Goal: Task Accomplishment & Management: Manage account settings

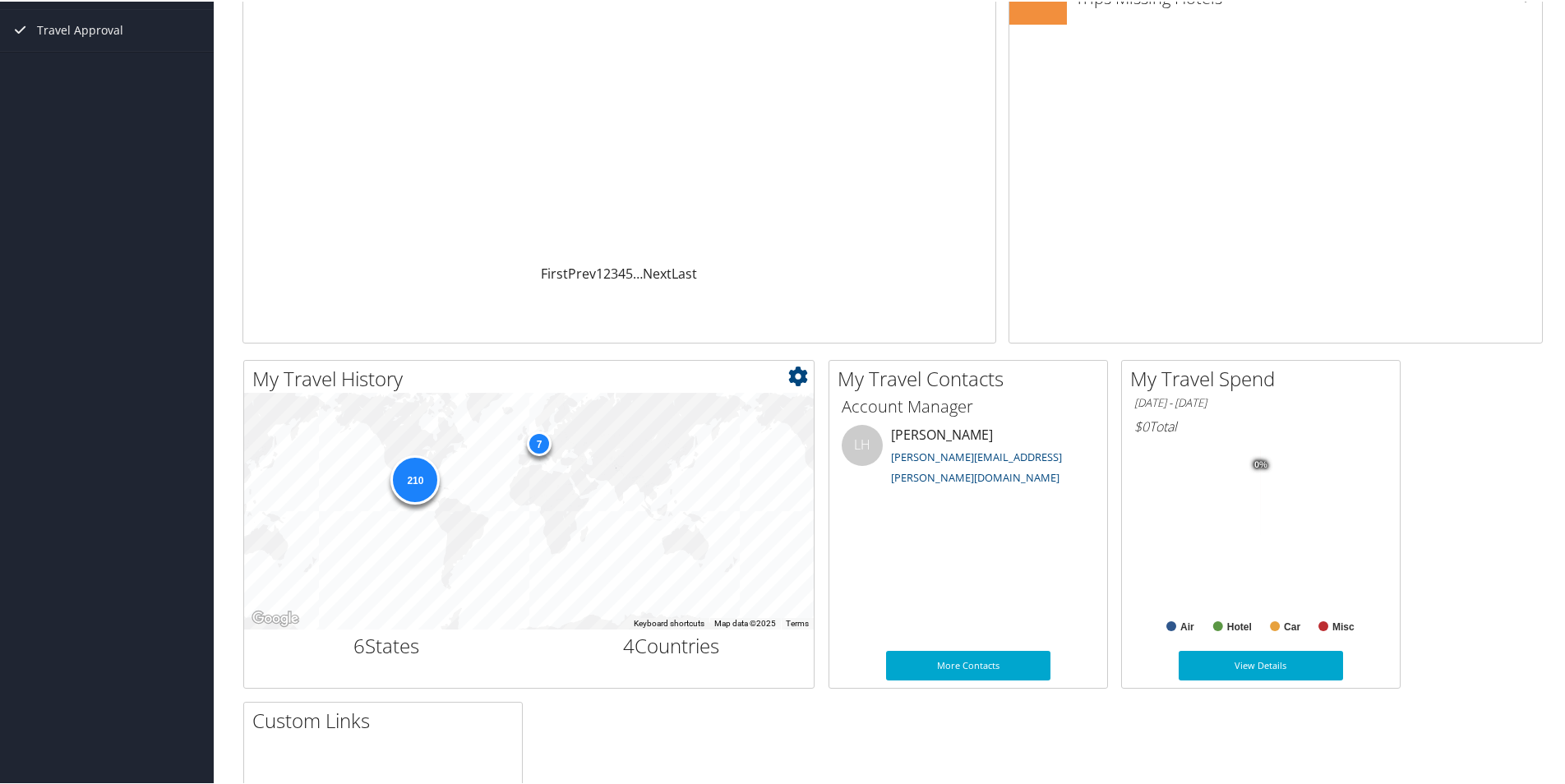
scroll to position [247, 0]
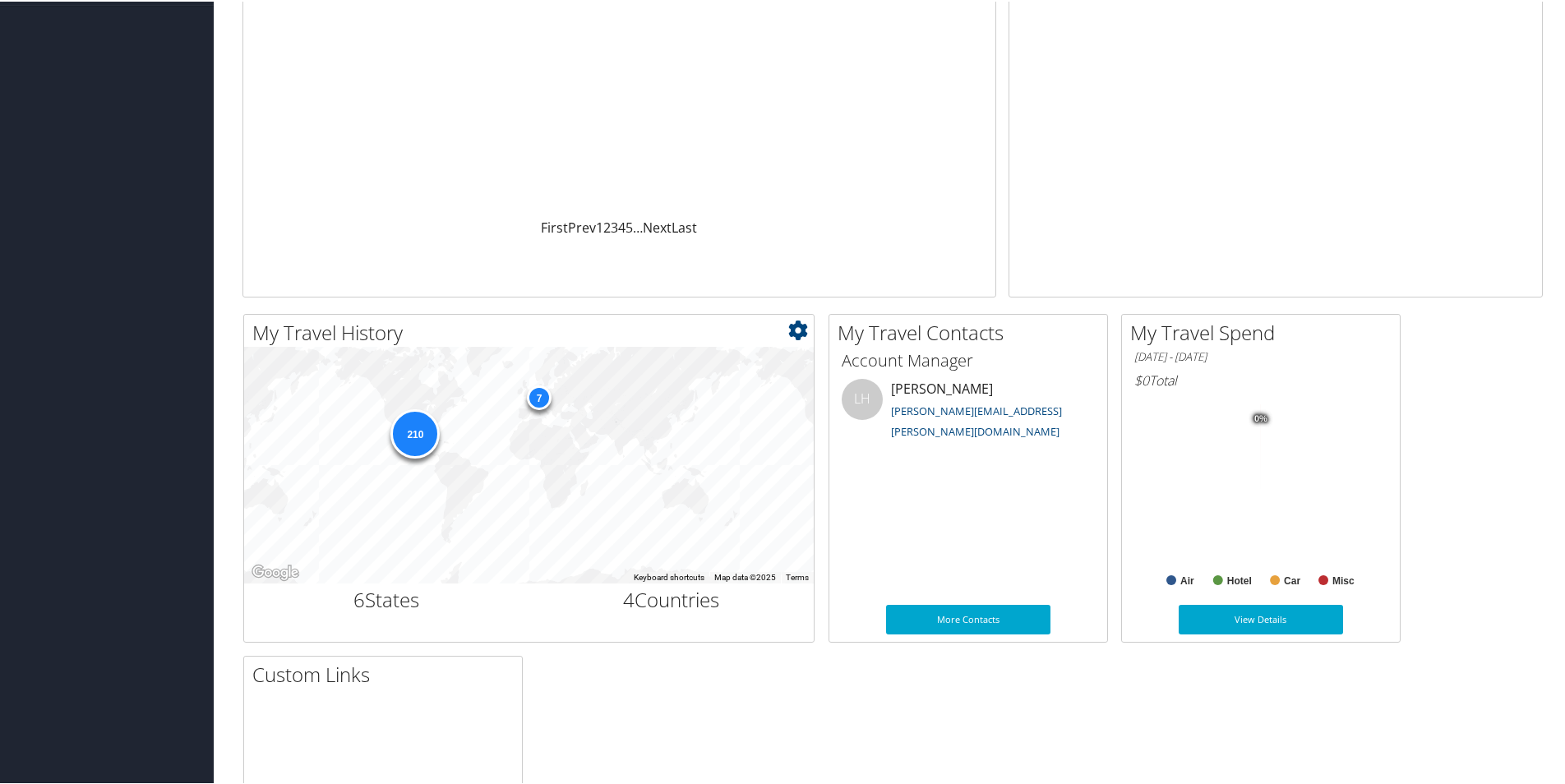
click at [543, 397] on div "7" at bounding box center [539, 395] width 24 height 24
click at [541, 398] on div "7" at bounding box center [539, 395] width 24 height 24
click at [795, 327] on icon at bounding box center [798, 329] width 20 height 20
click at [653, 497] on div "210 7" at bounding box center [529, 464] width 570 height 237
click at [418, 439] on div "210" at bounding box center [415, 432] width 49 height 49
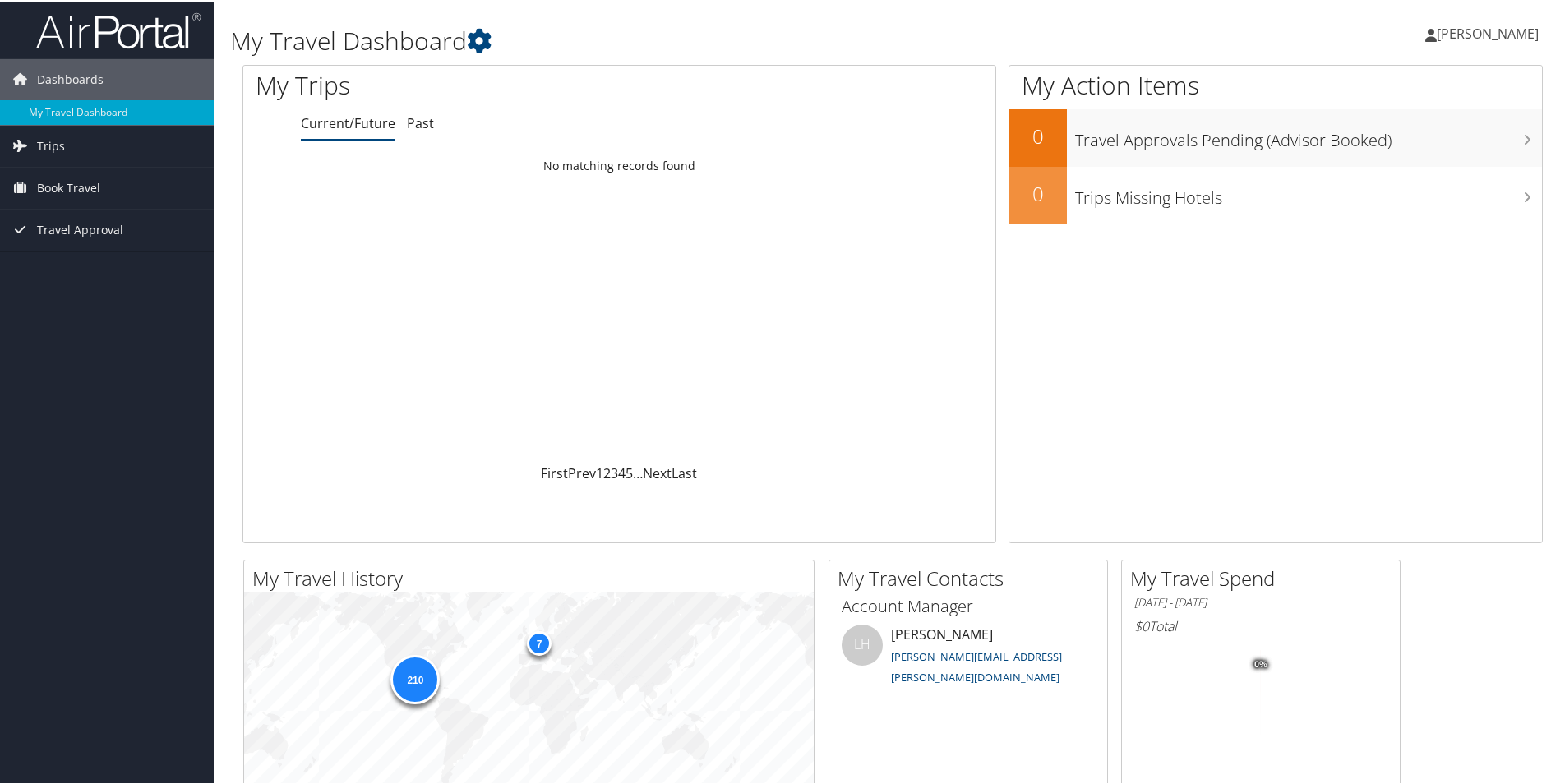
scroll to position [0, 0]
click at [1493, 31] on span "[PERSON_NAME]" at bounding box center [1488, 33] width 102 height 18
click at [1424, 144] on link "View Travel Profile" at bounding box center [1444, 146] width 183 height 28
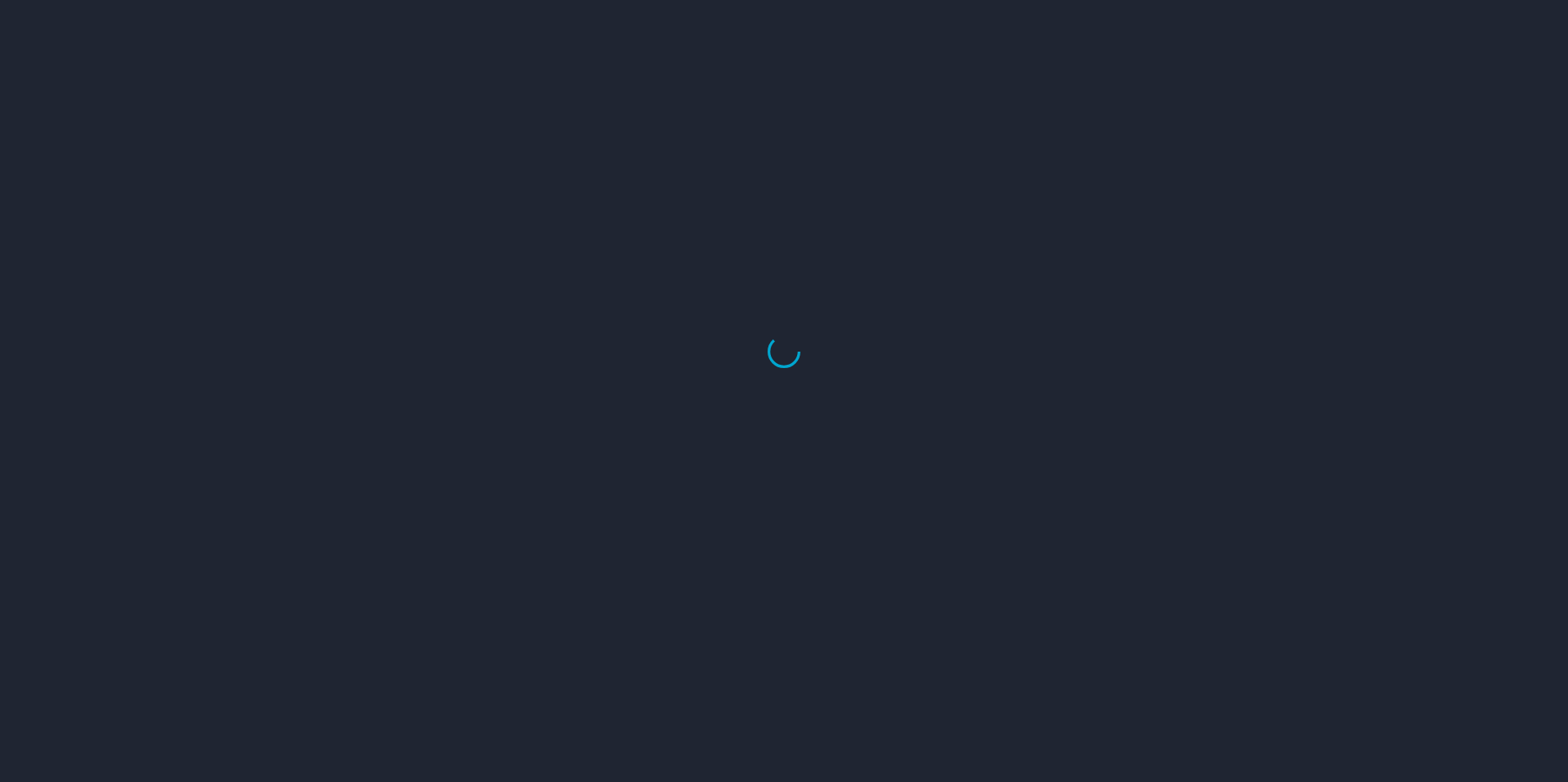
select select "US"
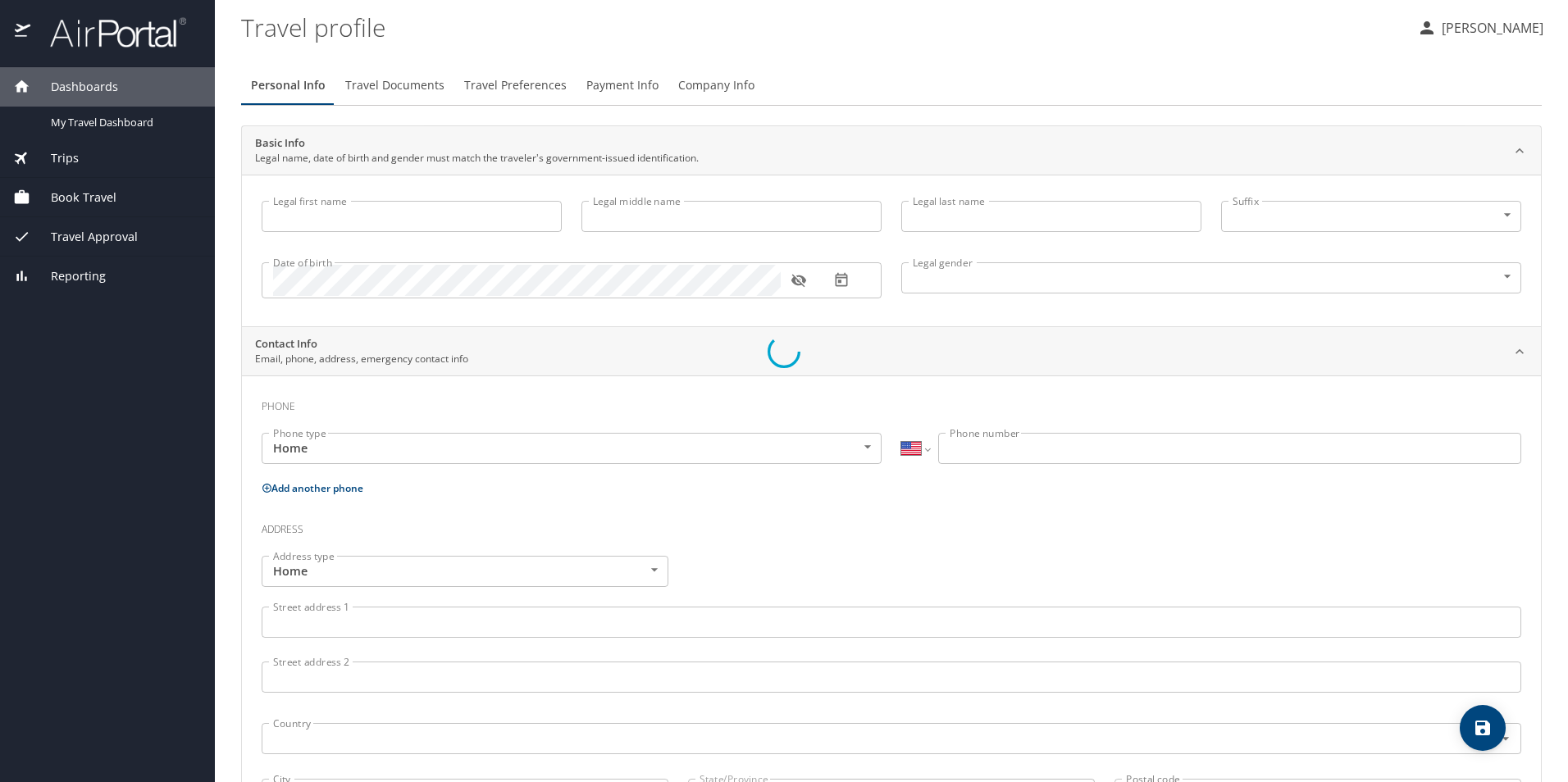
type input "[PERSON_NAME]"
type input "[DEMOGRAPHIC_DATA]"
select select "US"
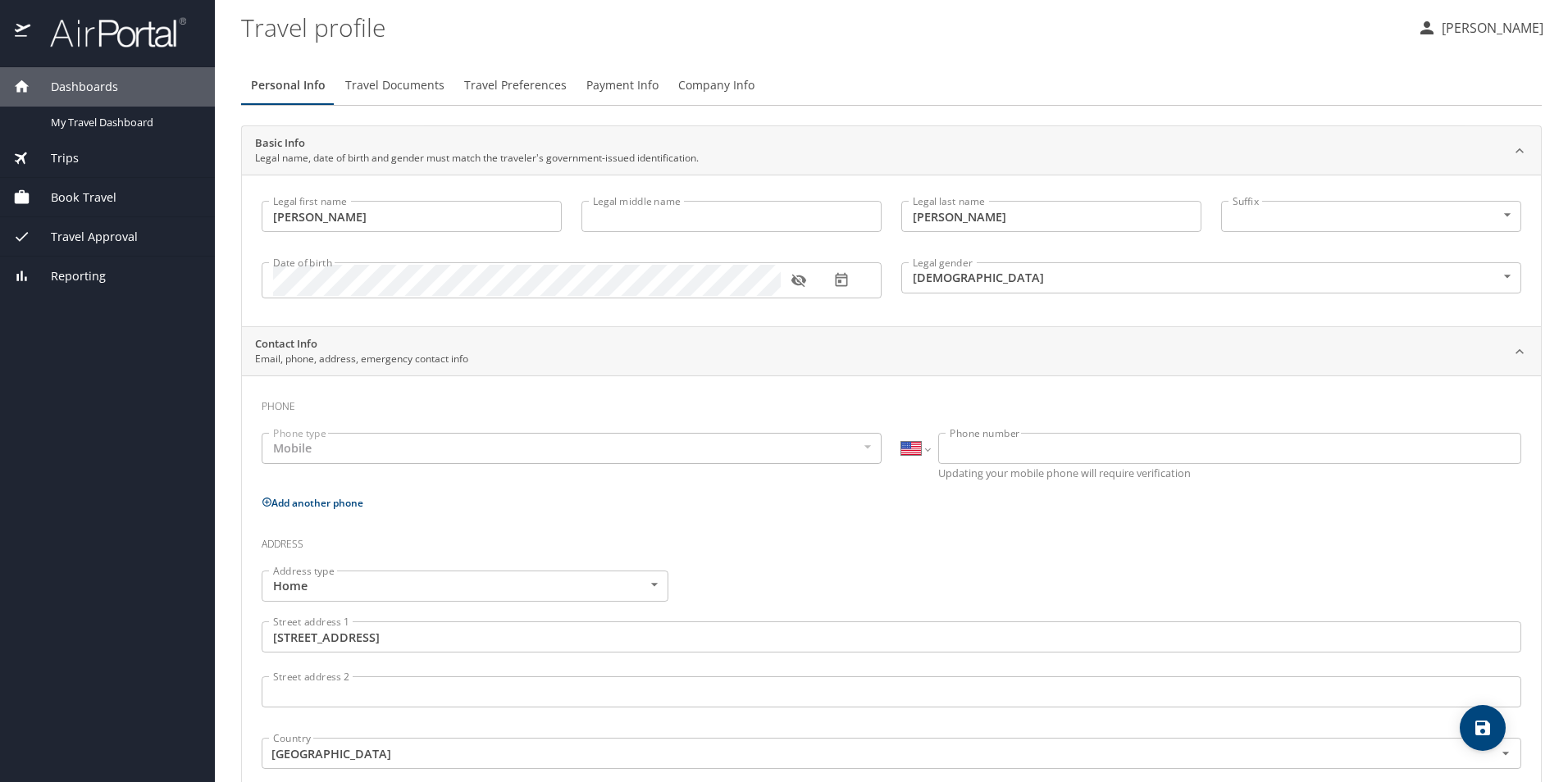
select select "US"
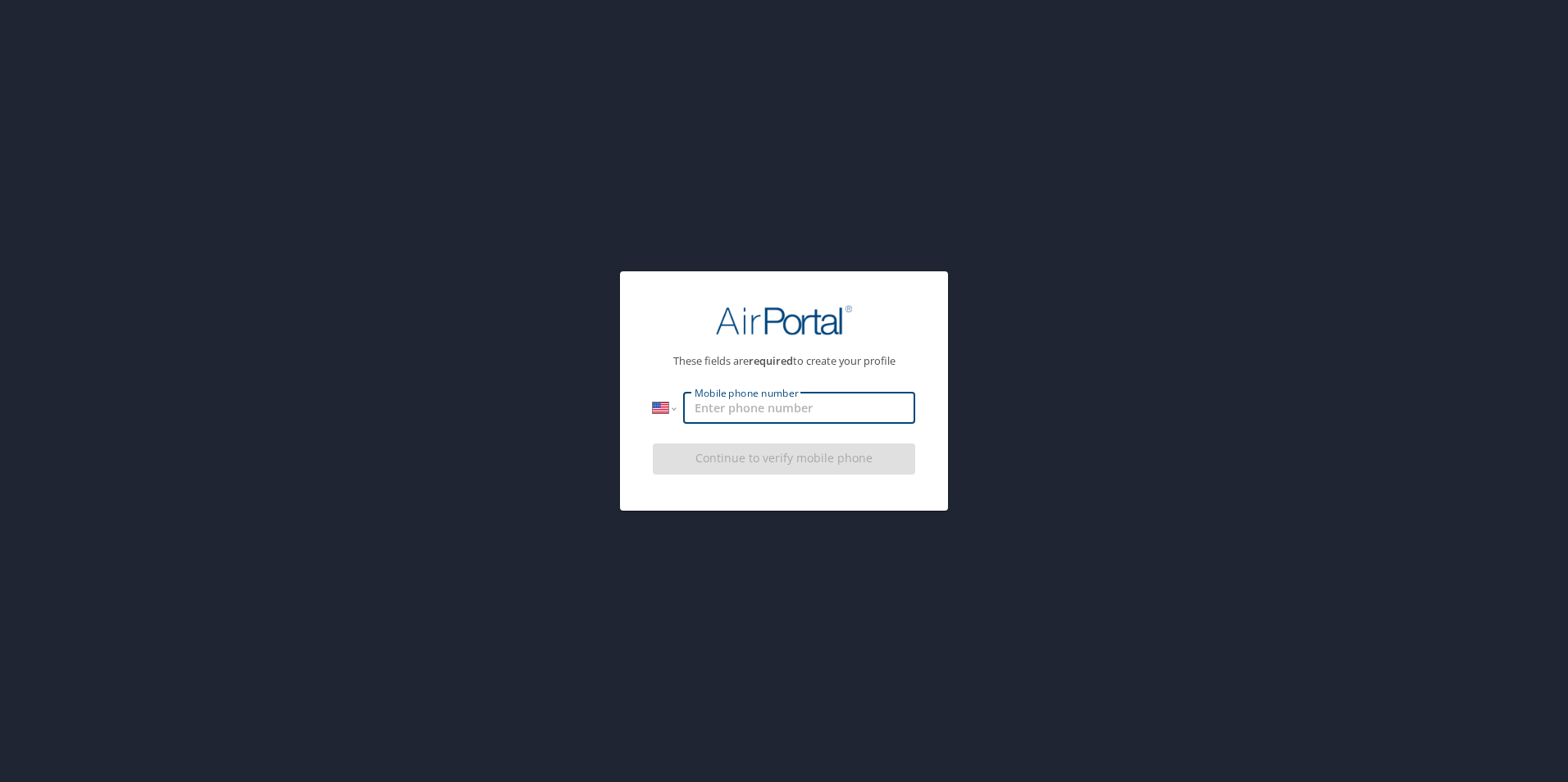
click at [756, 402] on input "Mobile phone number" at bounding box center [799, 408] width 232 height 31
type input "[PHONE_NUMBER]"
click at [655, 431] on div "International [GEOGRAPHIC_DATA] [GEOGRAPHIC_DATA] [GEOGRAPHIC_DATA] [GEOGRAPHIC…" at bounding box center [784, 420] width 262 height 54
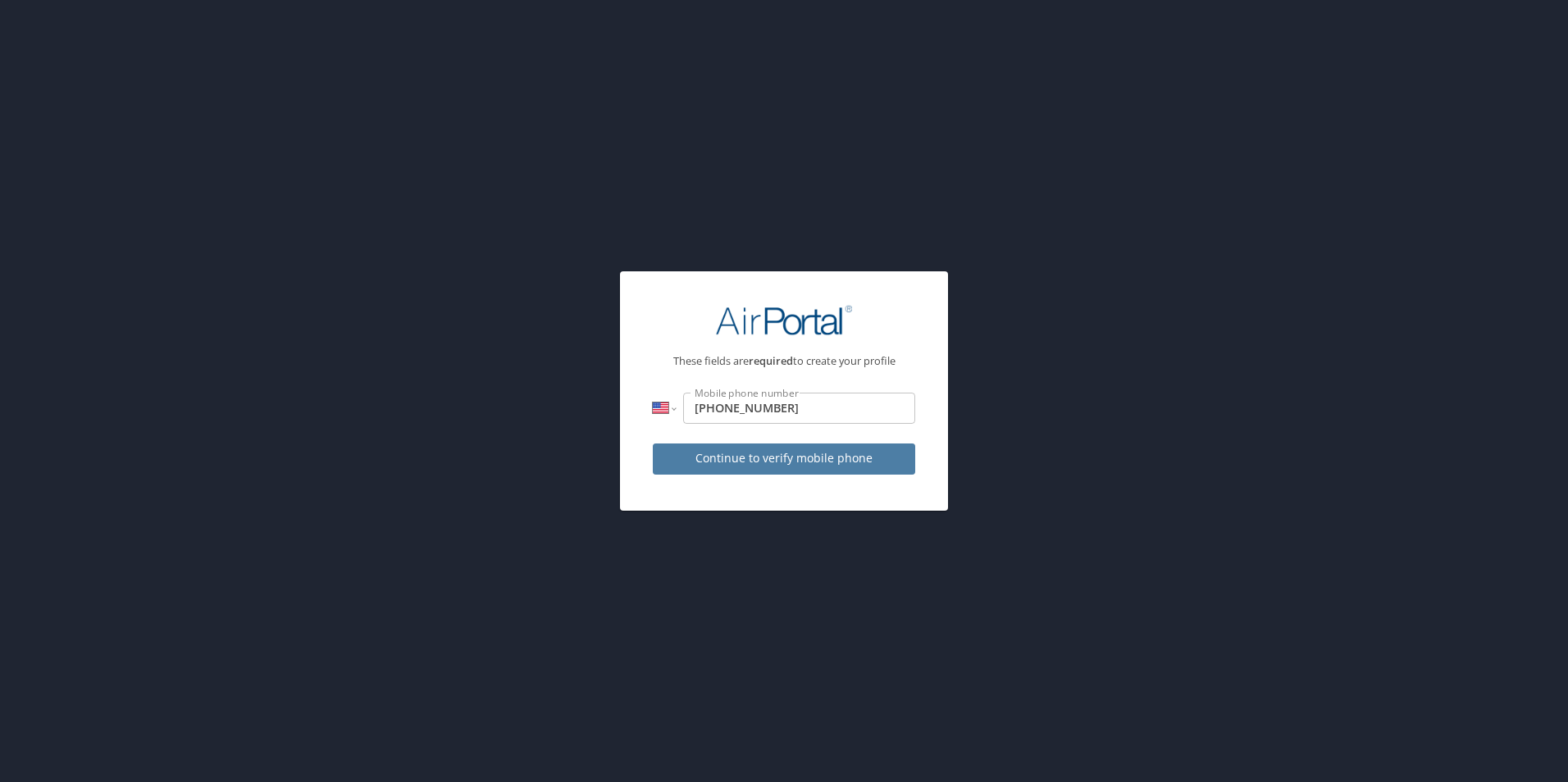
click at [781, 456] on span "Continue to verify mobile phone" at bounding box center [784, 458] width 236 height 21
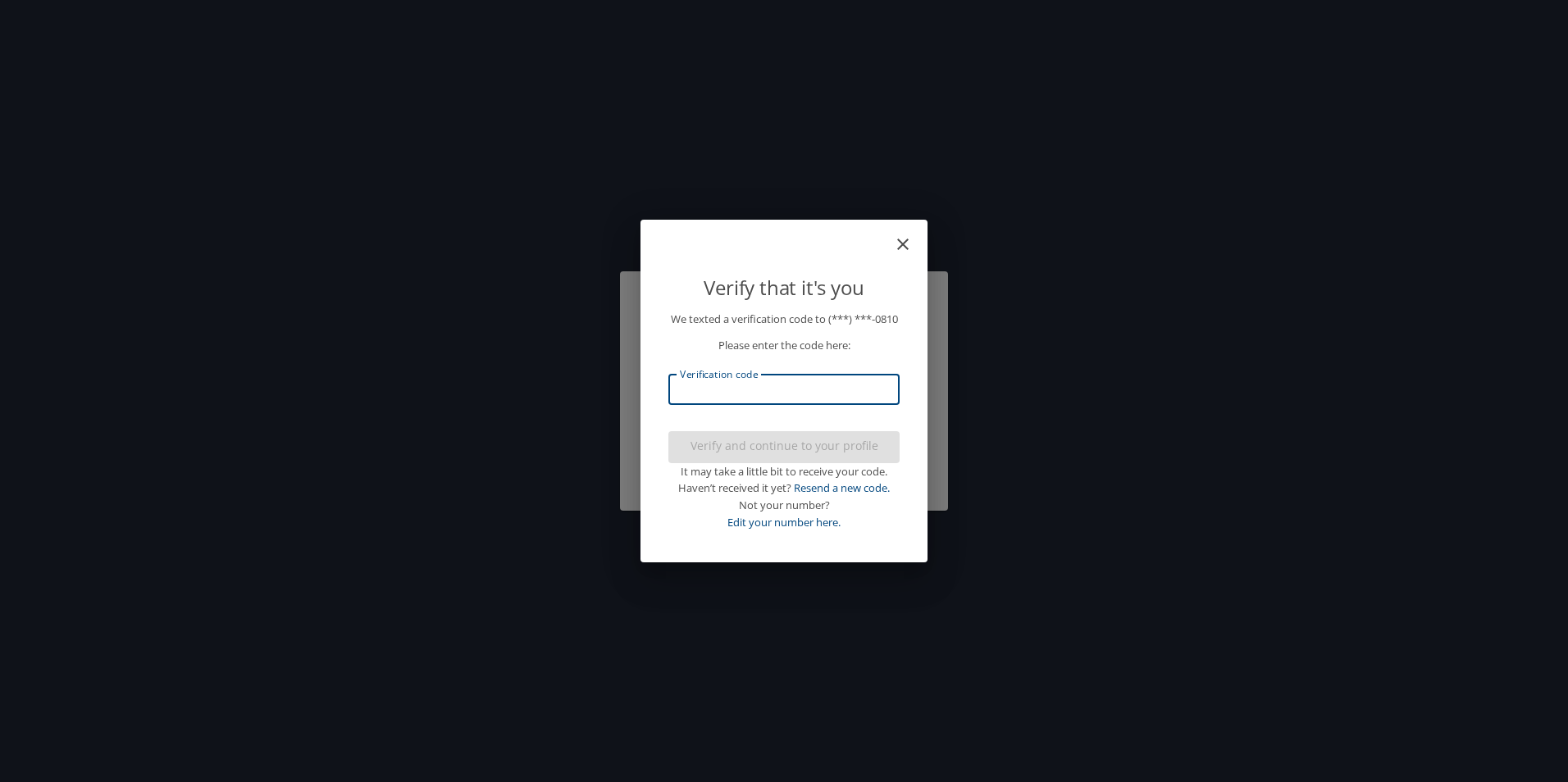
click at [799, 394] on input "Verification code" at bounding box center [784, 389] width 231 height 31
type input "879002"
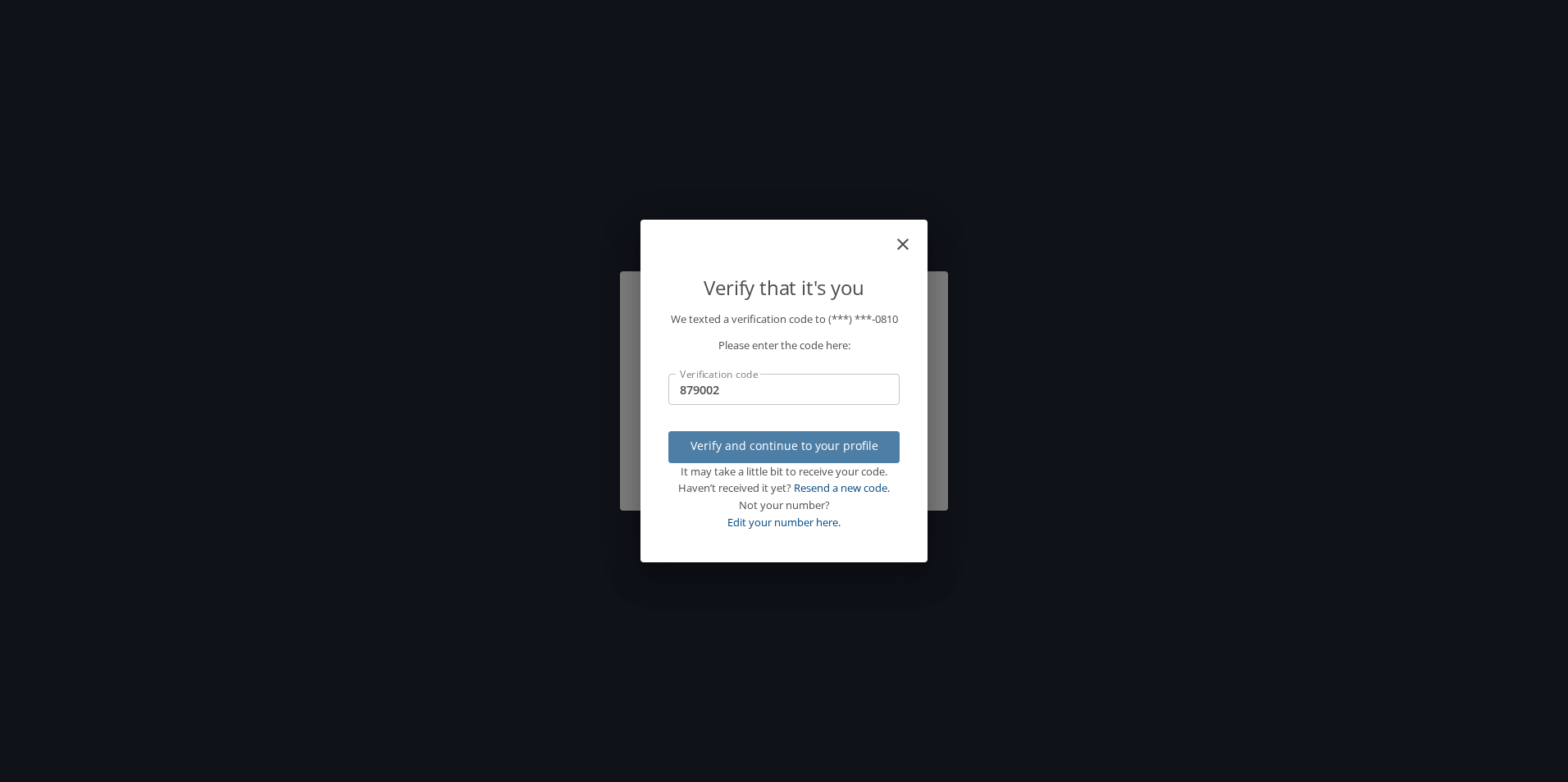
click at [810, 452] on span "Verify and continue to your profile" at bounding box center [784, 446] width 205 height 21
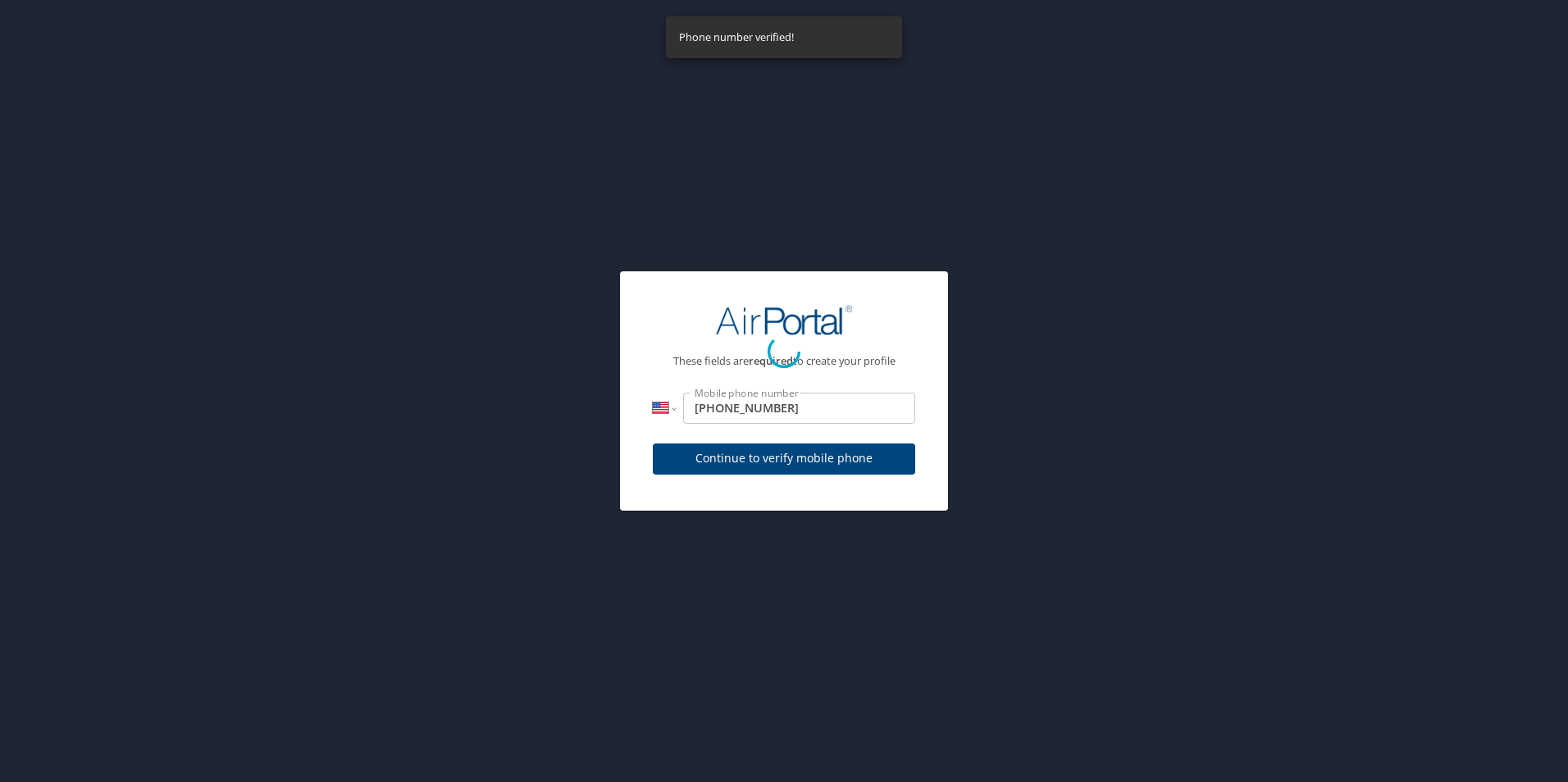
select select "US"
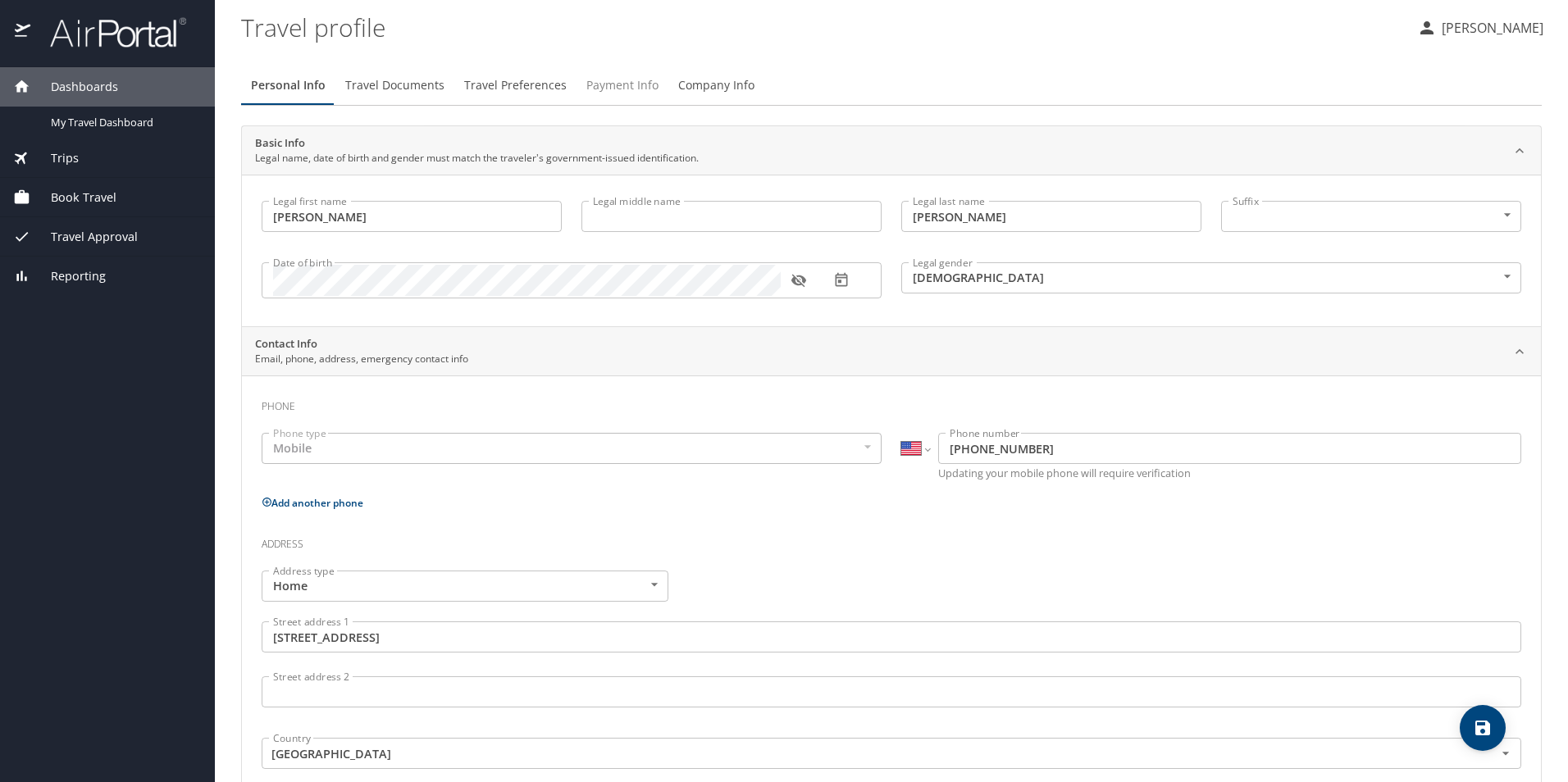
click at [607, 83] on span "Payment Info" at bounding box center [622, 85] width 72 height 21
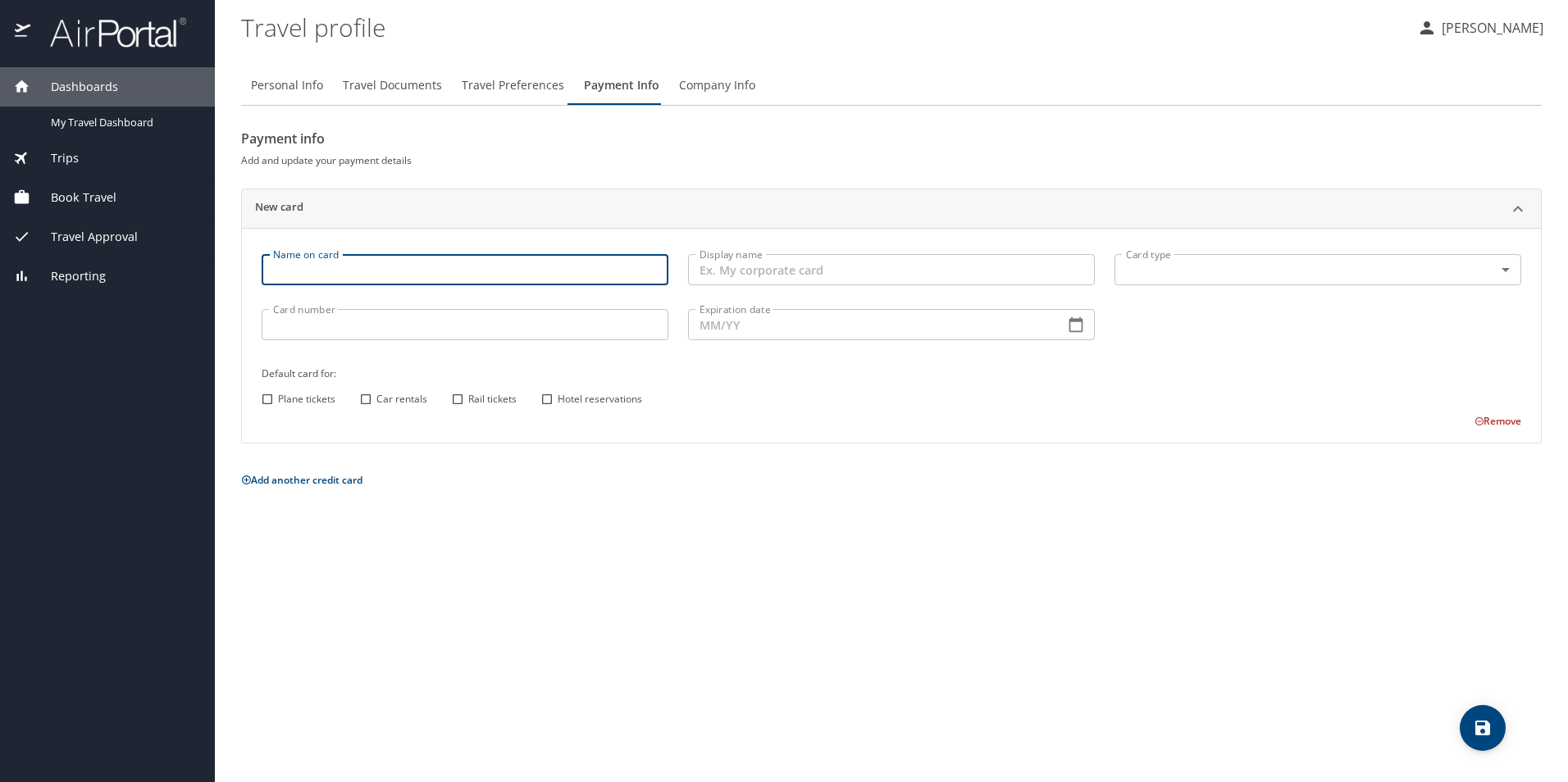
click at [341, 271] on input "Name on card" at bounding box center [464, 270] width 407 height 31
type input "[PERSON_NAME]"
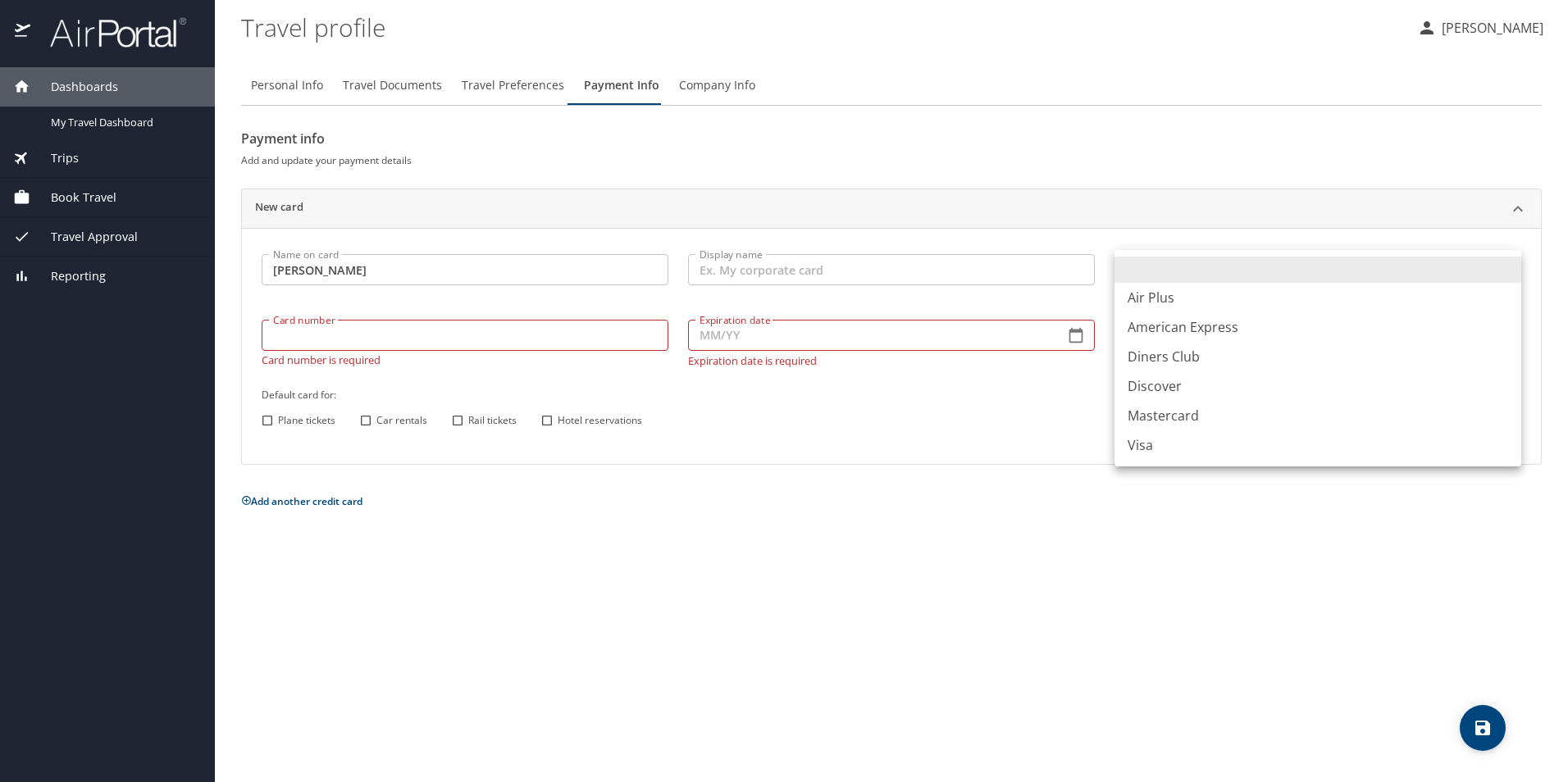
click at [1174, 268] on body "Dashboards My Travel Dashboard Trips Current / Future Trips Past Trips Trips Mi…" at bounding box center [784, 391] width 1568 height 782
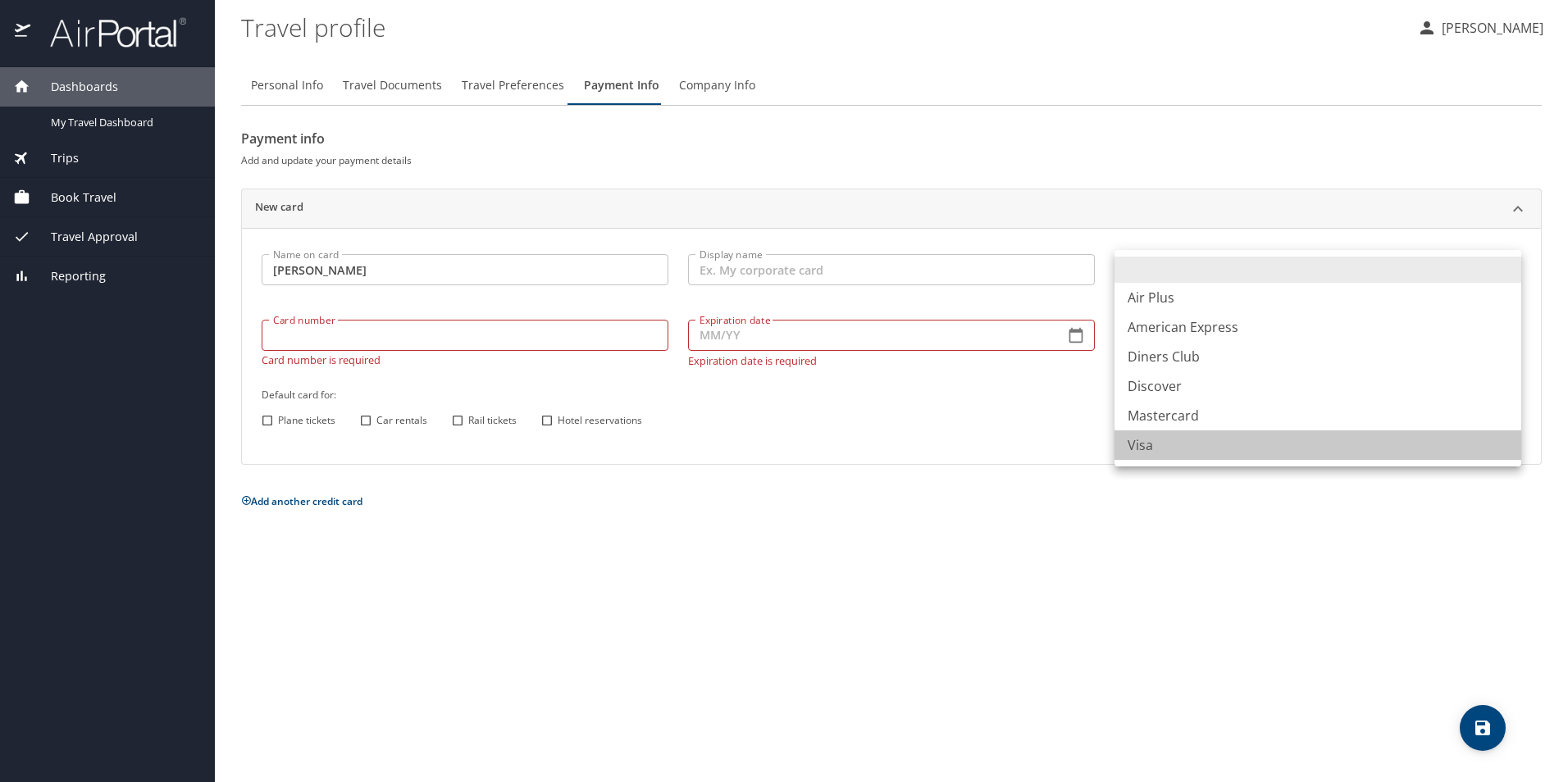
click at [1166, 443] on li "Visa" at bounding box center [1318, 445] width 407 height 29
type input "VI"
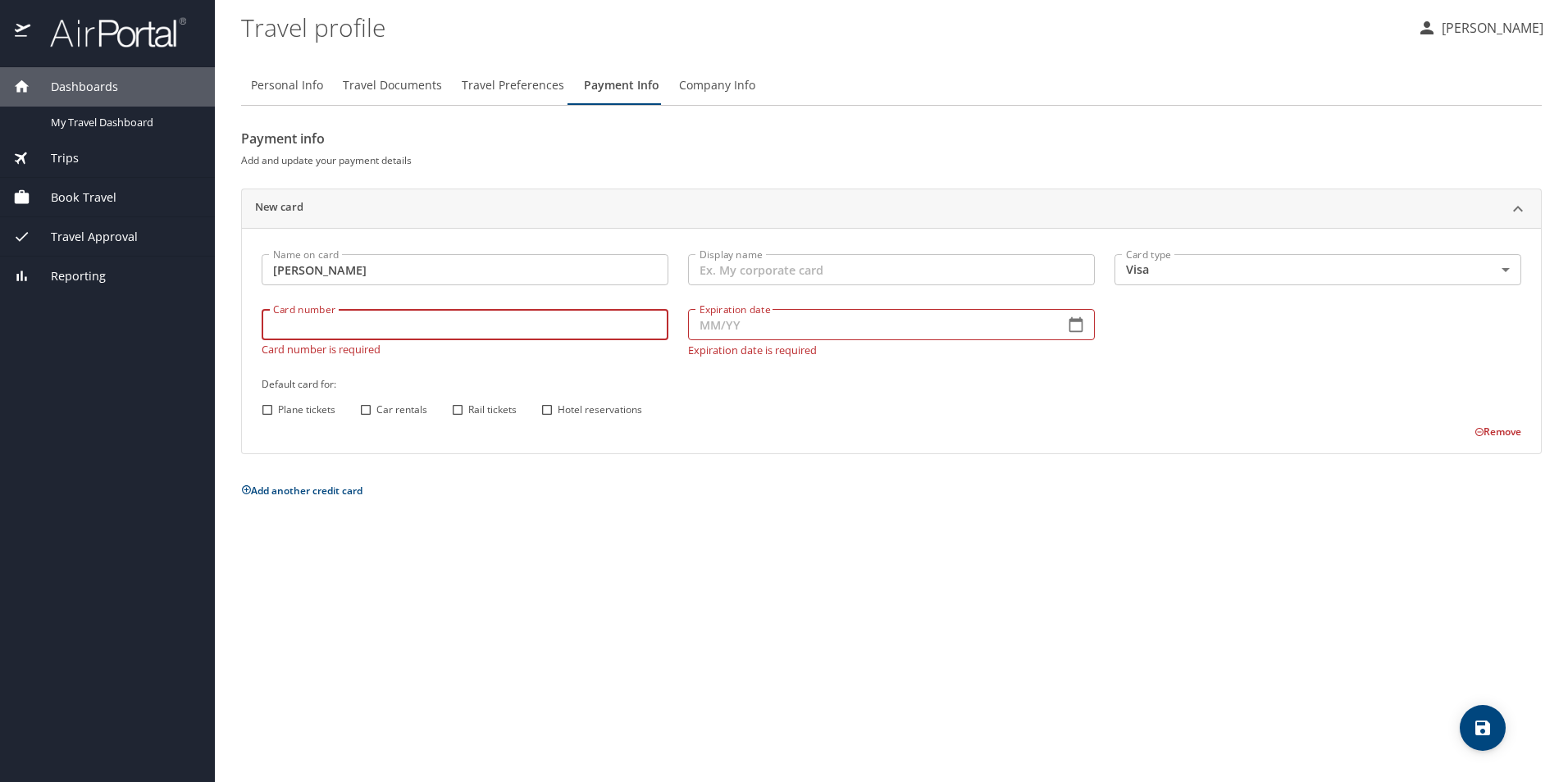
click at [406, 326] on input "Card number" at bounding box center [464, 324] width 407 height 31
type input "[CREDIT_CARD_NUMBER]"
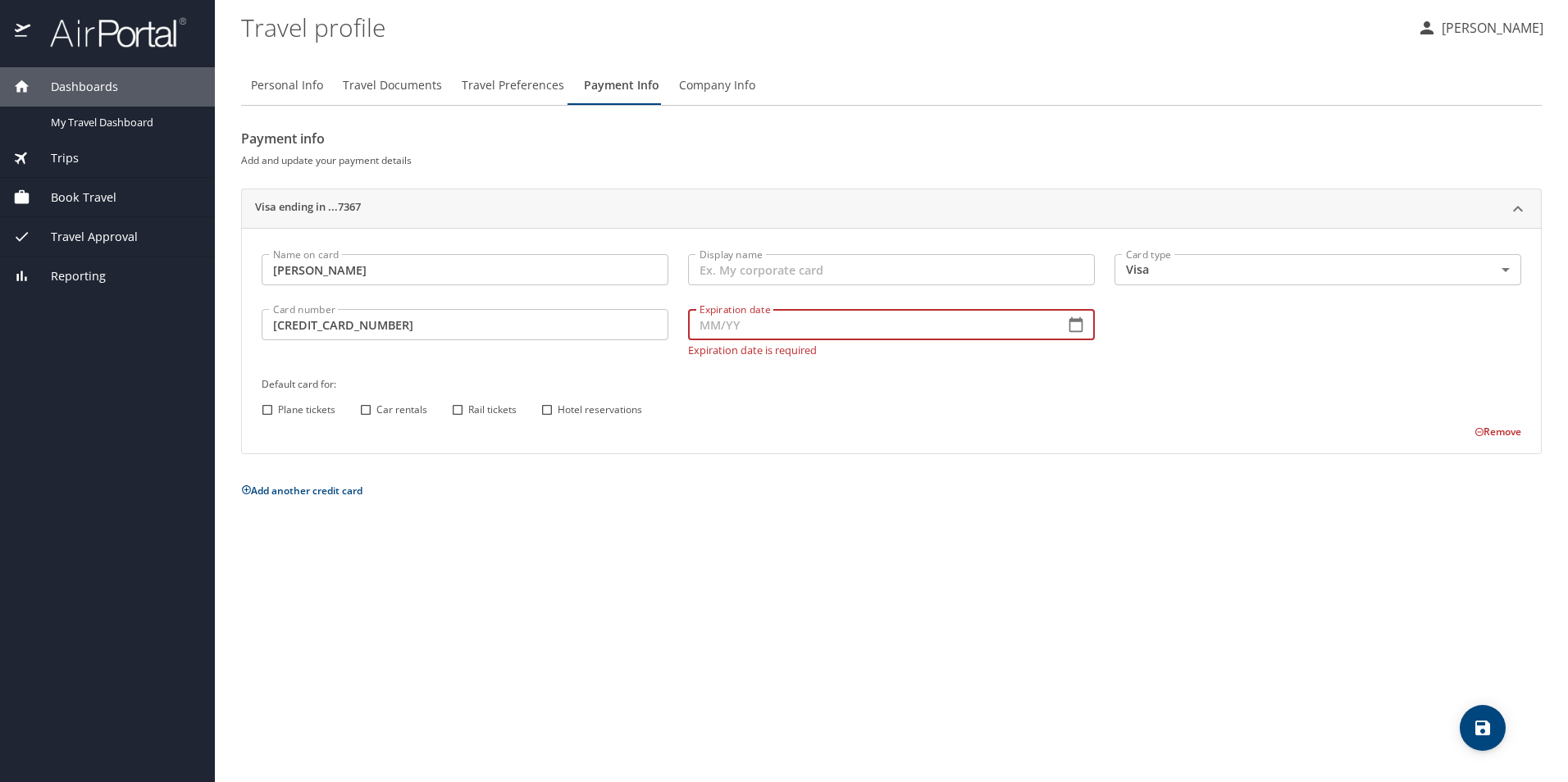
click at [820, 323] on input "Expiration date" at bounding box center [869, 324] width 363 height 31
type input "04/28"
click at [266, 406] on input "Plane tickets" at bounding box center [267, 410] width 22 height 22
checkbox input "true"
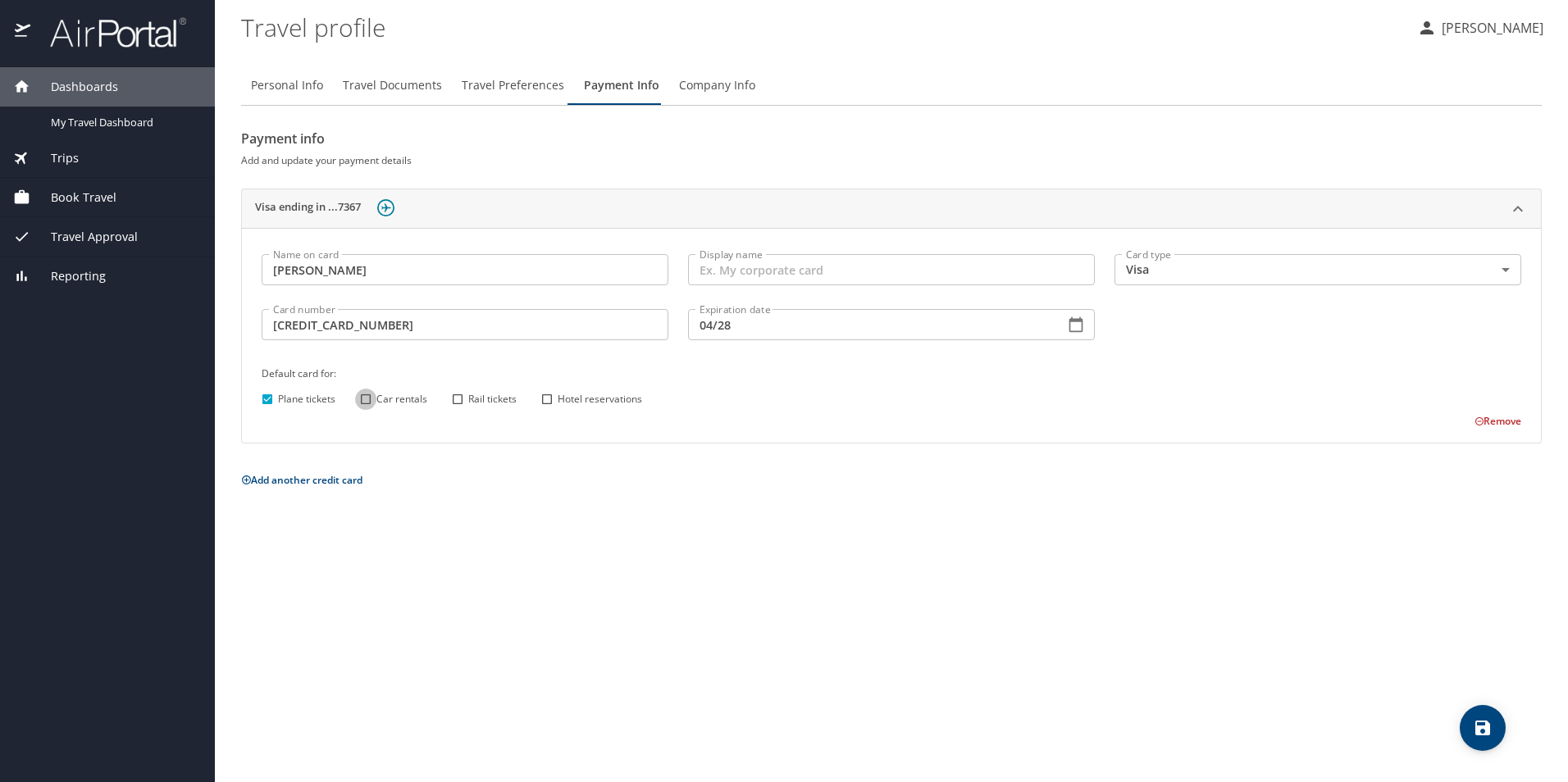
drag, startPoint x: 365, startPoint y: 399, endPoint x: 424, endPoint y: 406, distance: 59.4
click at [367, 399] on input "Car rentals" at bounding box center [366, 400] width 22 height 22
checkbox input "true"
click at [458, 396] on input "Rail tickets" at bounding box center [458, 400] width 22 height 22
checkbox input "true"
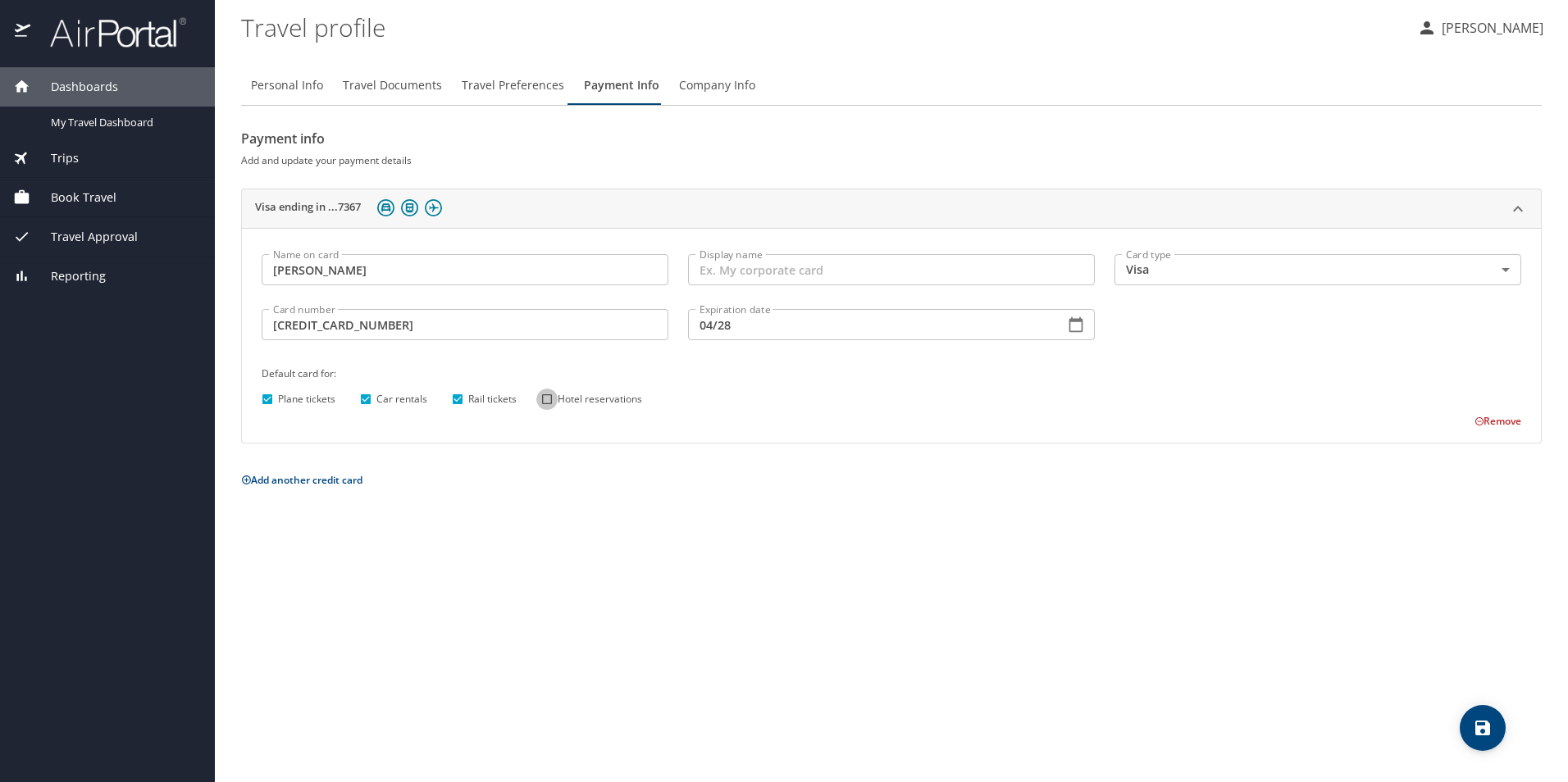
click at [546, 399] on input "Hotel reservations" at bounding box center [547, 400] width 22 height 22
checkbox input "true"
click at [1484, 722] on icon "save" at bounding box center [1483, 728] width 20 height 20
click at [280, 81] on span "Personal Info" at bounding box center [287, 85] width 72 height 21
select select "US"
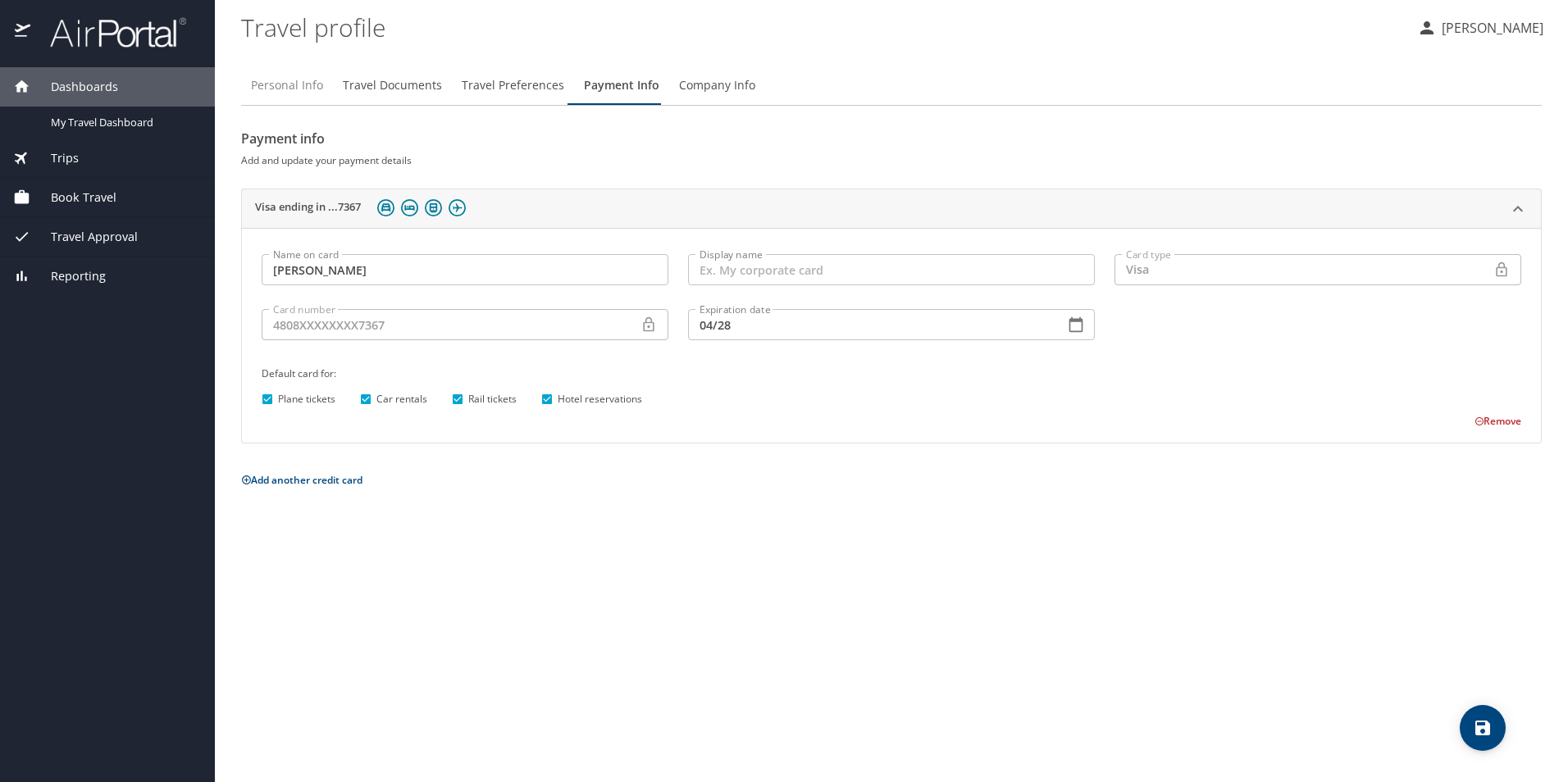
select select "US"
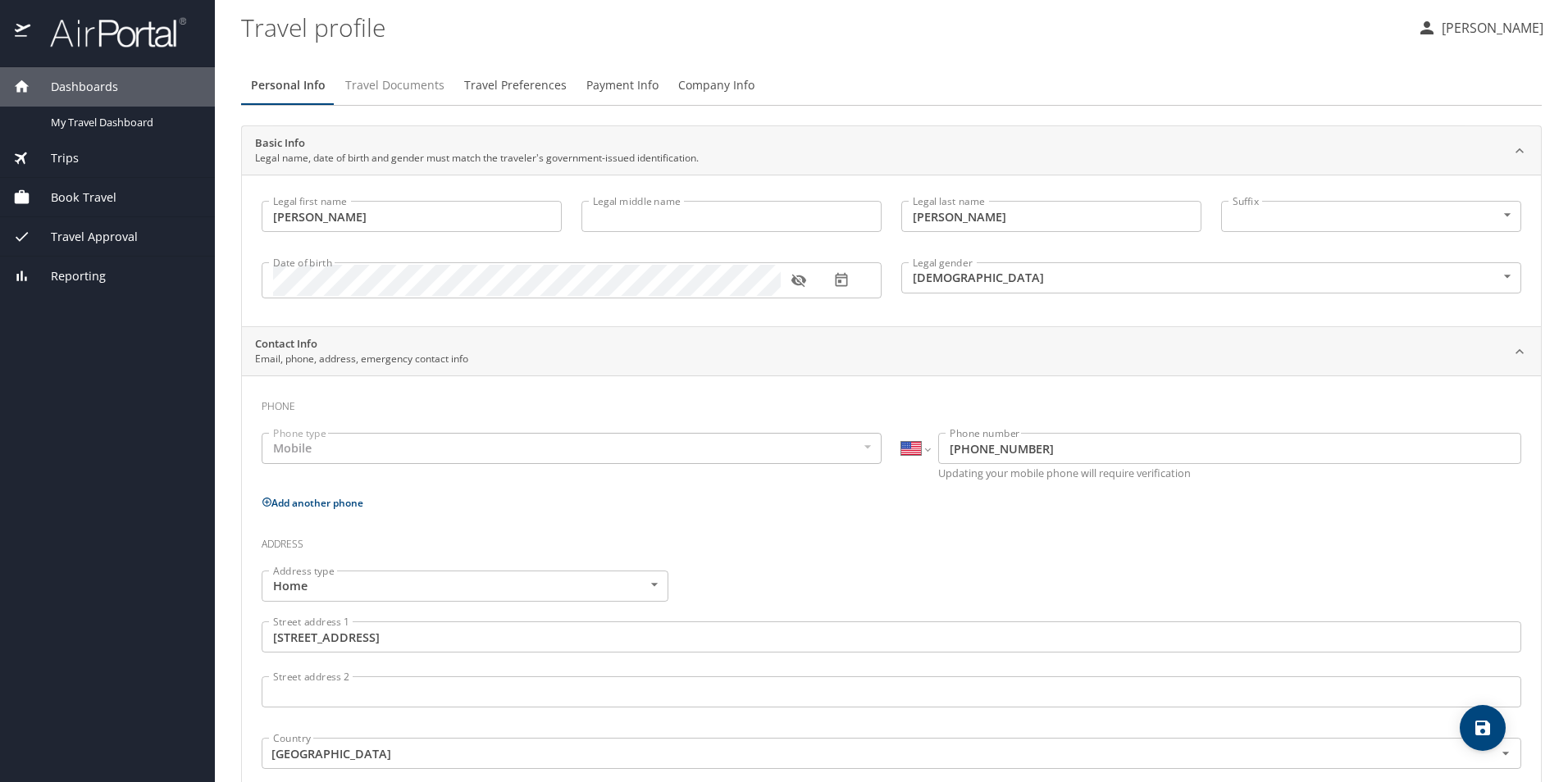
click at [403, 88] on span "Travel Documents" at bounding box center [395, 85] width 99 height 21
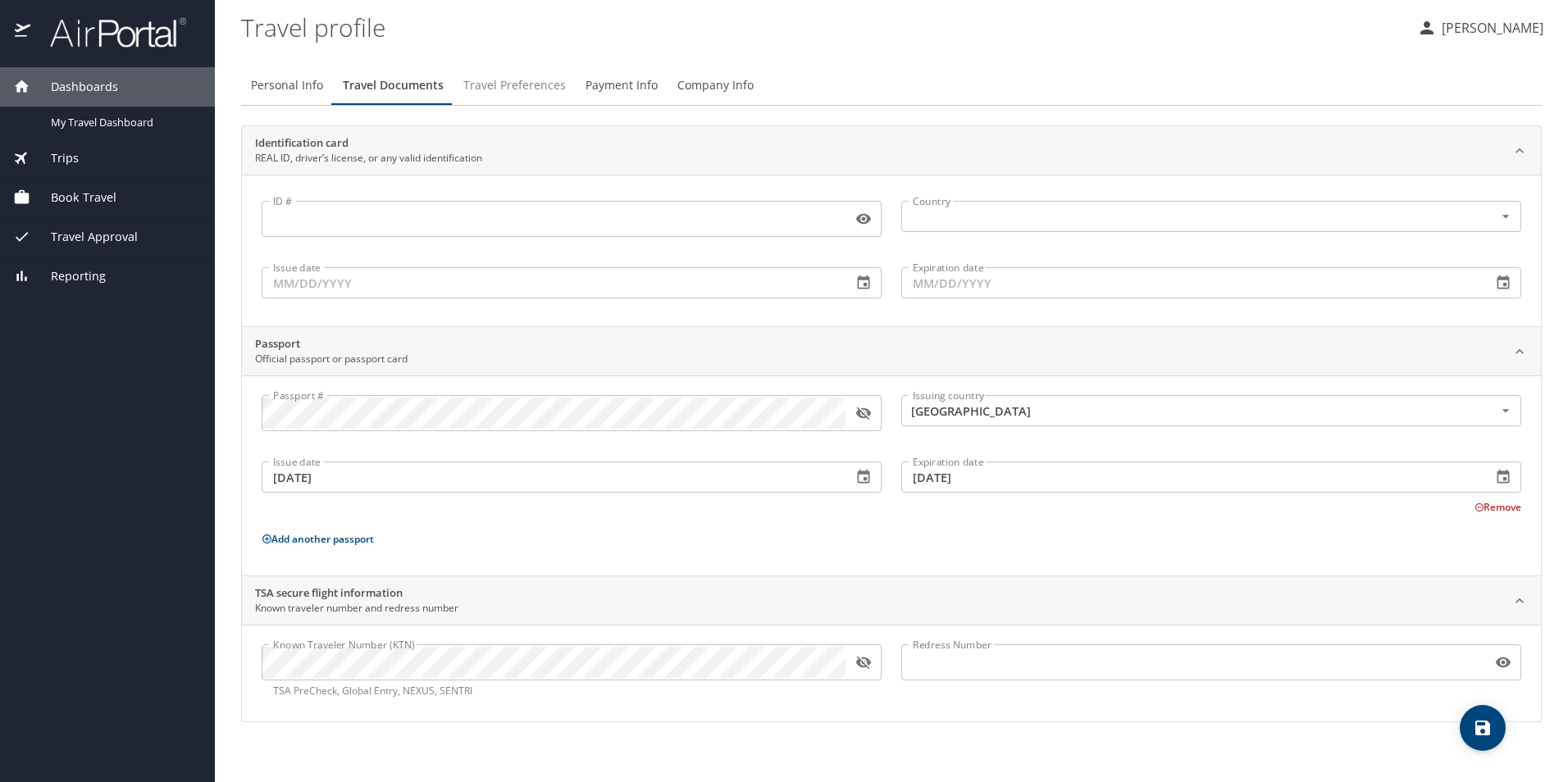
click at [498, 86] on span "Travel Preferences" at bounding box center [514, 85] width 103 height 21
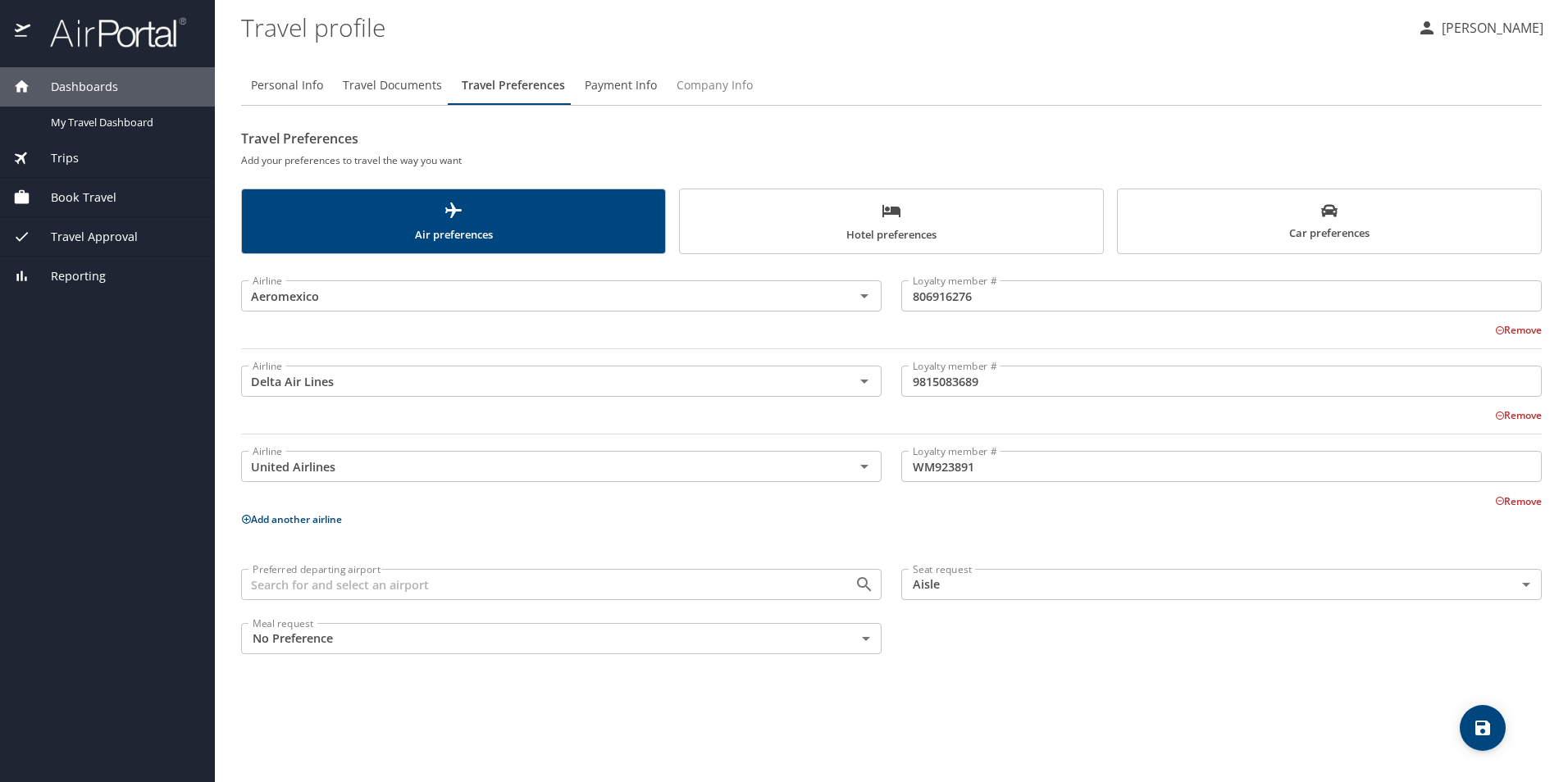
click at [700, 83] on span "Company Info" at bounding box center [714, 85] width 76 height 21
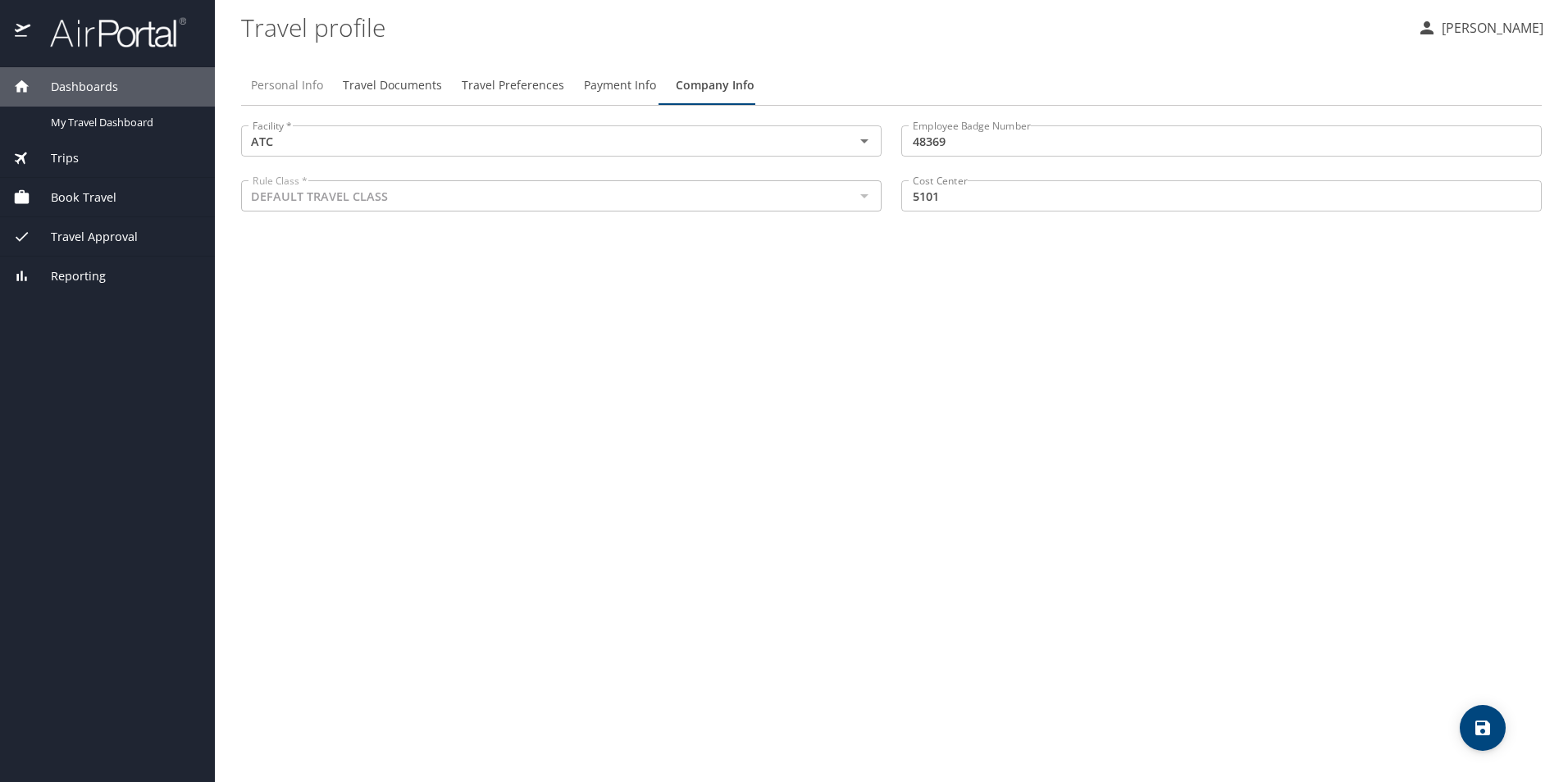
click at [264, 76] on span "Personal Info" at bounding box center [287, 85] width 72 height 21
select select "US"
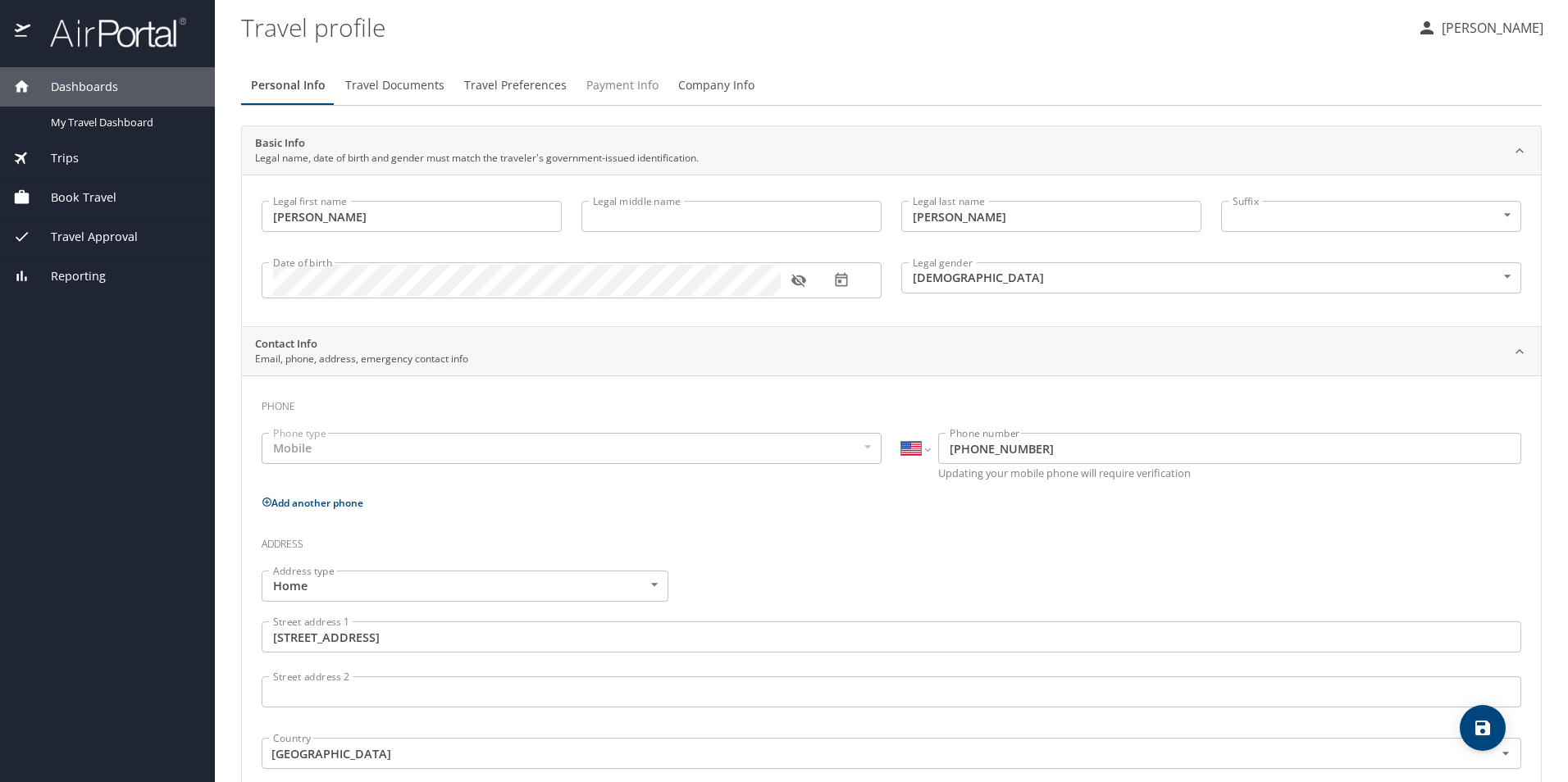
click at [625, 75] on span "Payment Info" at bounding box center [622, 85] width 72 height 21
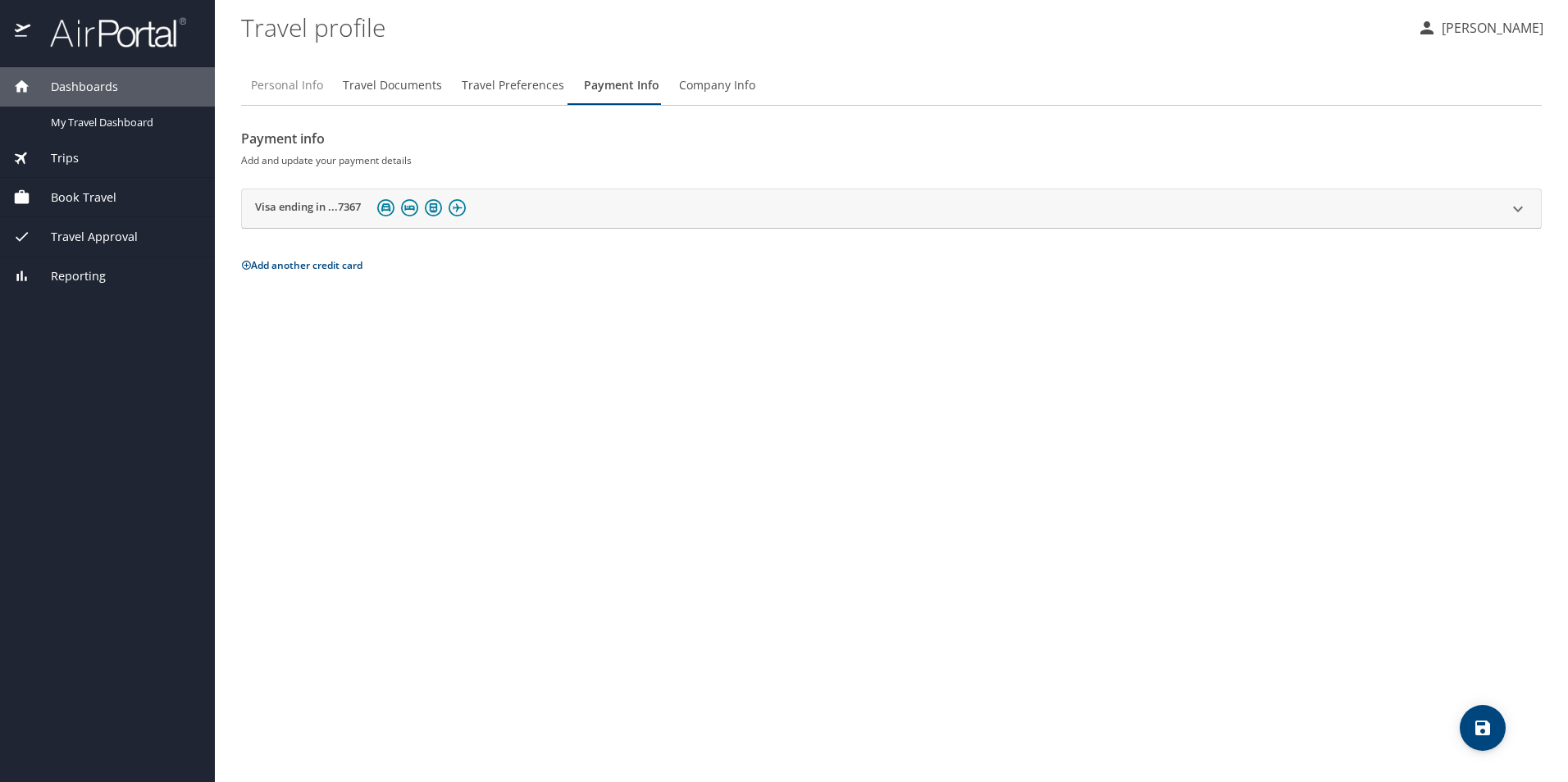
click at [290, 78] on span "Personal Info" at bounding box center [287, 85] width 72 height 21
select select "US"
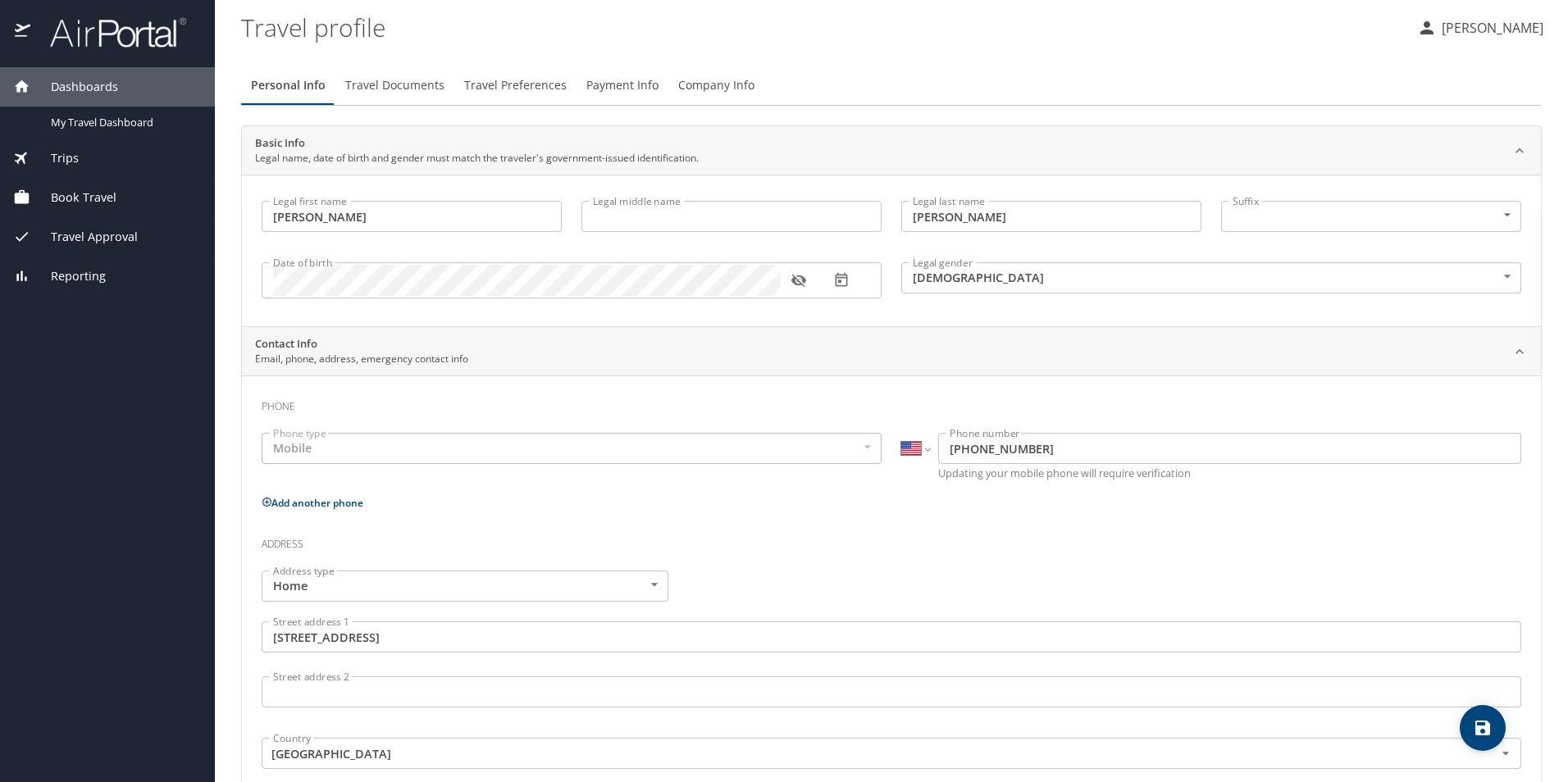
click at [1490, 734] on icon "save" at bounding box center [1483, 728] width 20 height 20
select select "US"
